Goal: Transaction & Acquisition: Subscribe to service/newsletter

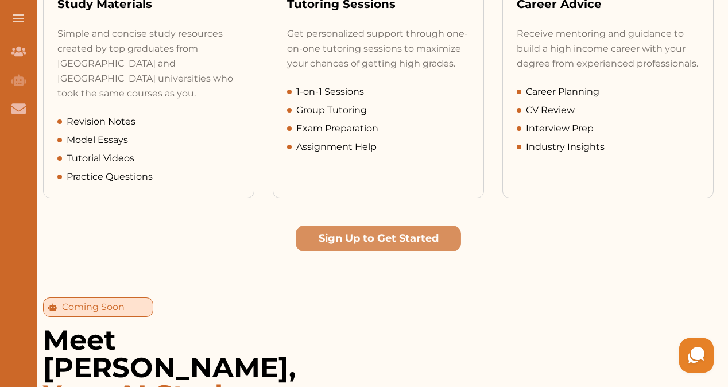
scroll to position [661, 0]
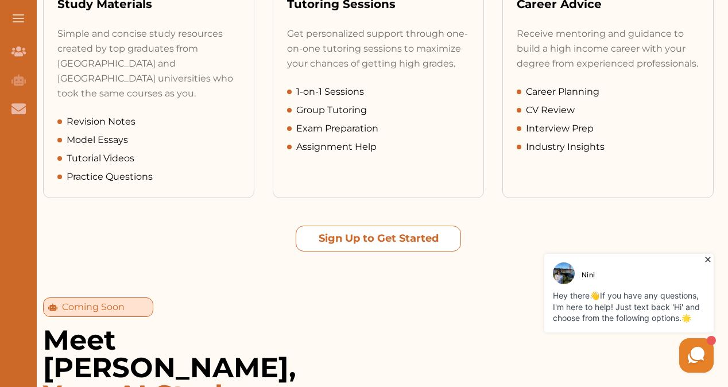
click at [385, 226] on button "Sign Up to Get Started" at bounding box center [378, 239] width 165 height 26
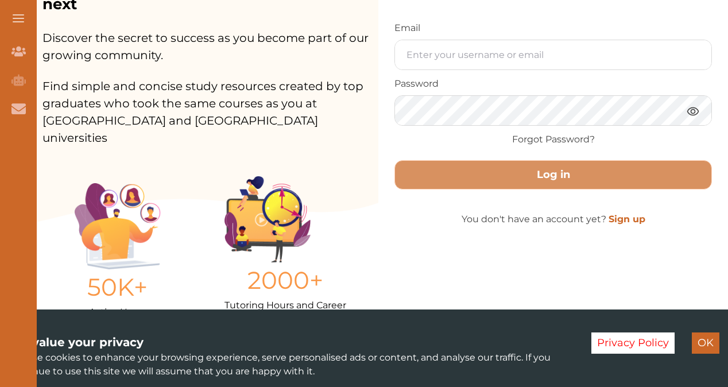
scroll to position [133, 0]
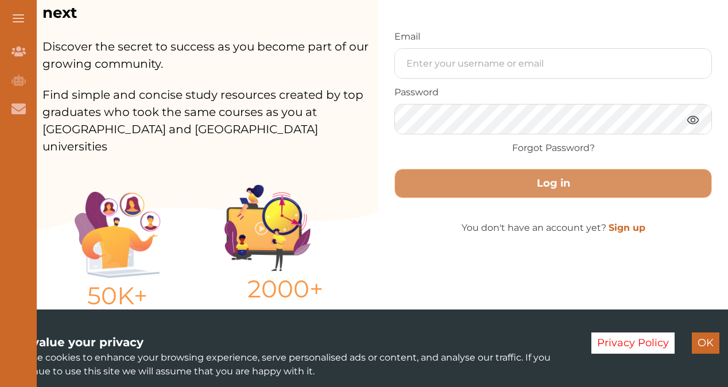
click at [15, 21] on button at bounding box center [18, 18] width 37 height 37
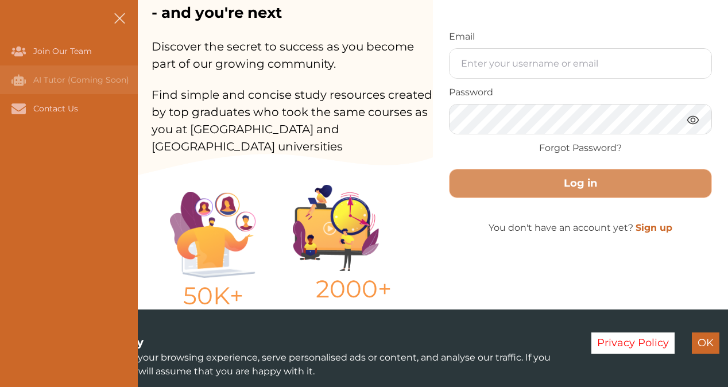
click at [0, 78] on div "AI Tutor (Coming Soon)" at bounding box center [0, 79] width 0 height 29
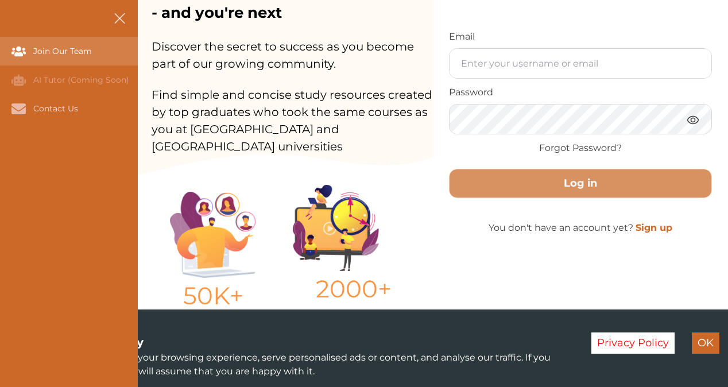
click at [0, 51] on div "Join Our Team" at bounding box center [0, 51] width 0 height 29
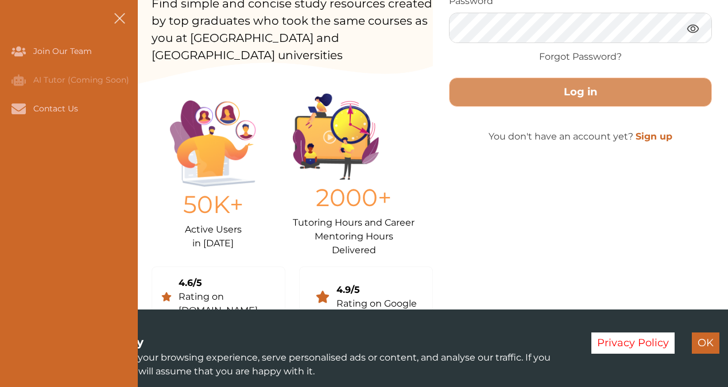
scroll to position [225, 0]
click at [658, 137] on link "Sign up" at bounding box center [654, 135] width 37 height 11
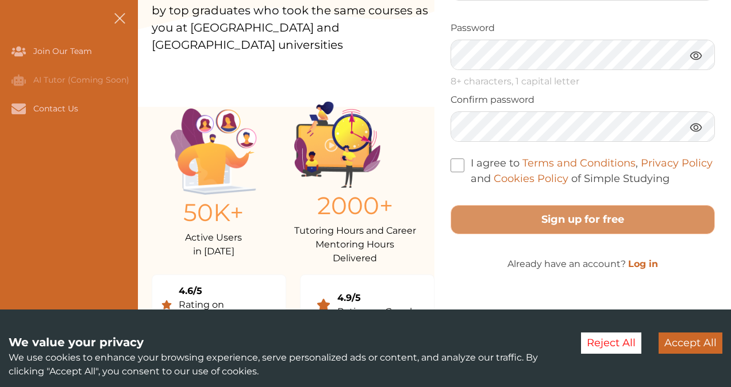
scroll to position [289, 0]
